Goal: Information Seeking & Learning: Learn about a topic

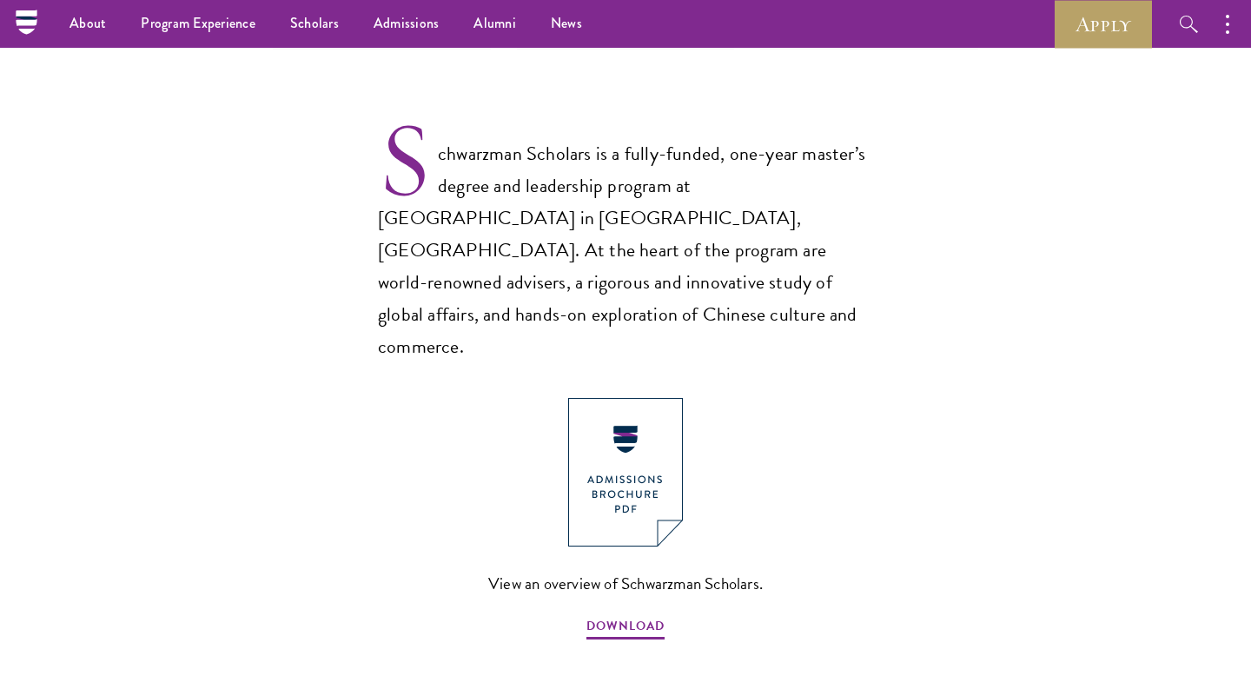
scroll to position [1075, 0]
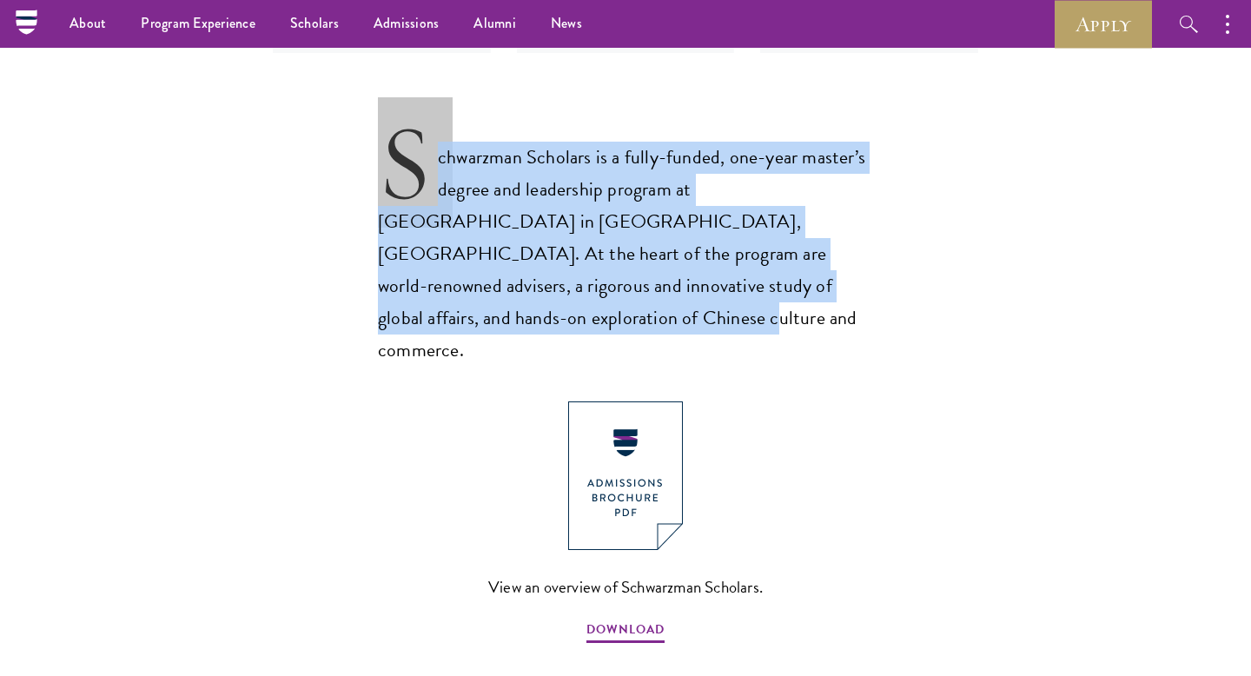
drag, startPoint x: 850, startPoint y: 289, endPoint x: 387, endPoint y: 149, distance: 483.1
click at [387, 149] on p "Schwarzman Scholars is a fully-funded, one-year master’s degree and leadership …" at bounding box center [625, 240] width 495 height 254
copy p "Schwarzman Scholars is a fully-funded, one-year master’s degree and leadership …"
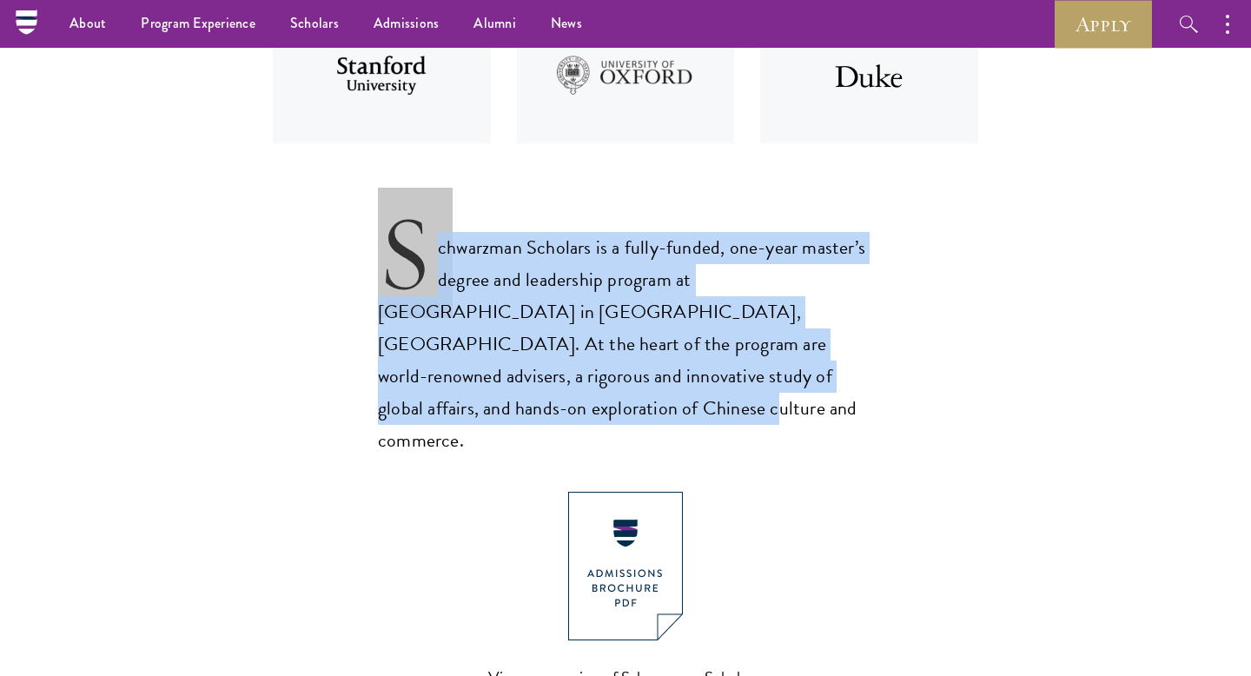
scroll to position [825, 0]
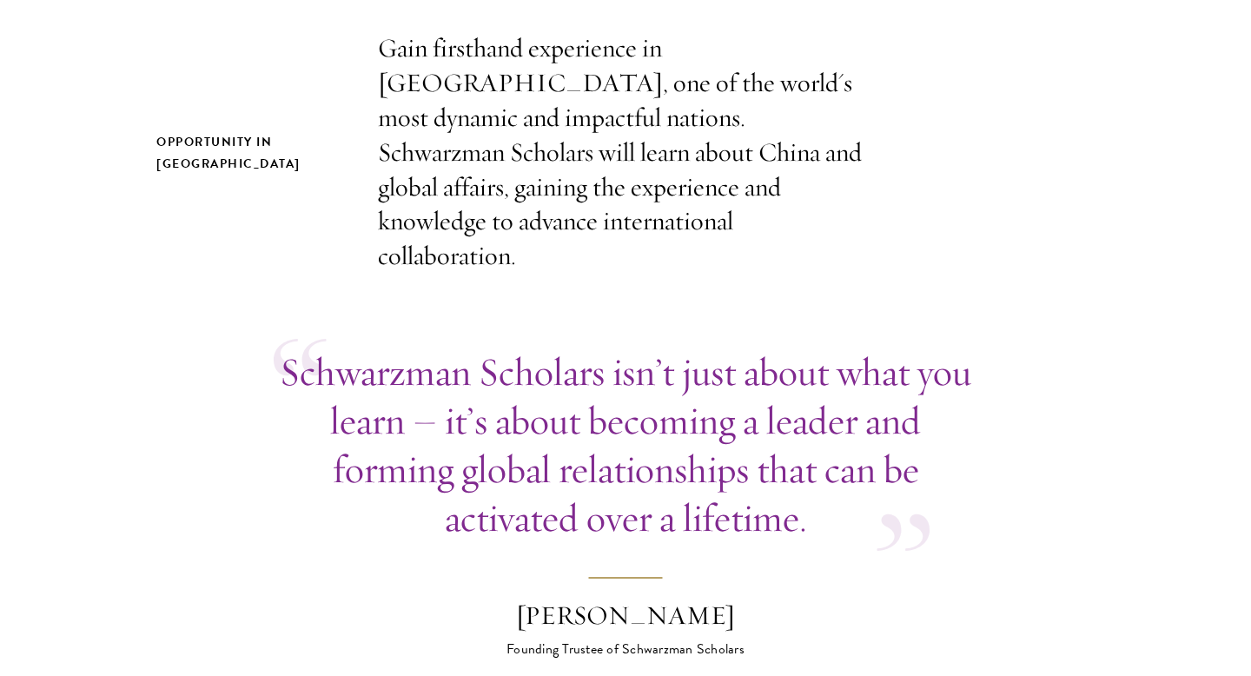
scroll to position [1344, 0]
